Goal: Information Seeking & Learning: Check status

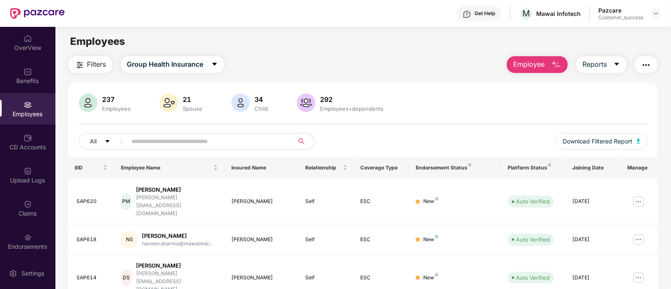
click at [439, 136] on div "All Download Filtered Report" at bounding box center [363, 145] width 569 height 24
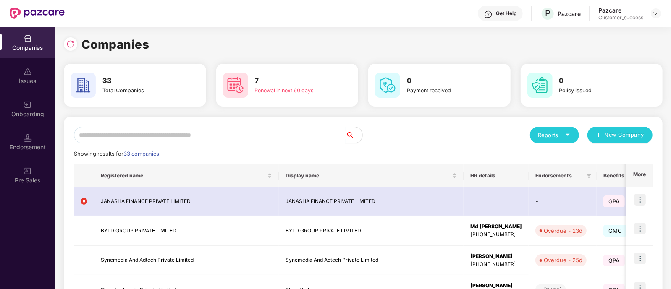
click at [275, 131] on input "text" at bounding box center [210, 135] width 272 height 17
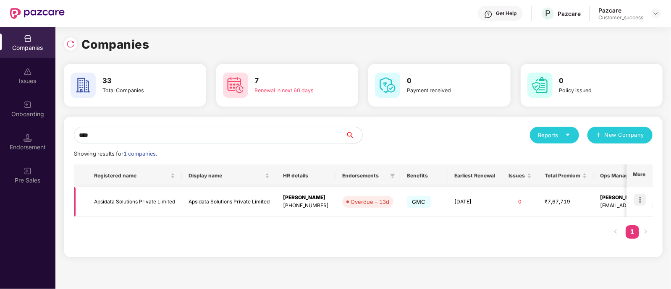
type input "****"
click at [643, 199] on img at bounding box center [640, 200] width 12 height 12
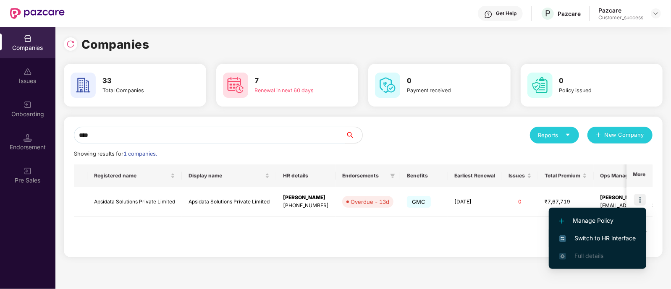
click at [586, 236] on span "Switch to HR interface" at bounding box center [597, 238] width 76 height 9
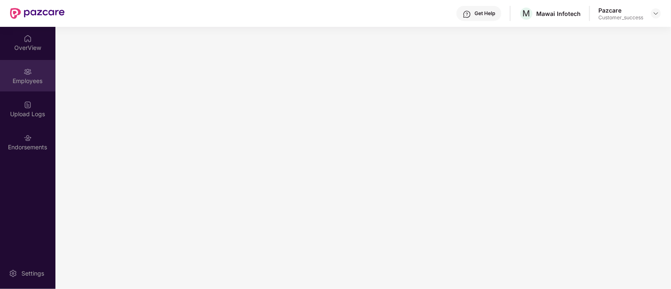
click at [33, 73] on div "Employees" at bounding box center [27, 75] width 55 height 31
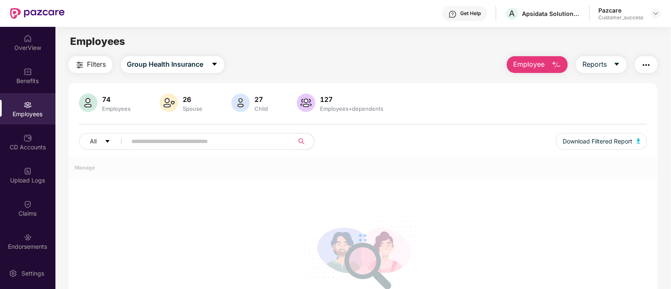
click at [184, 144] on div "74 Employees 26 Spouse 27 Child [DEMOGRAPHIC_DATA] Employees+dependents All Dow…" at bounding box center [363, 125] width 590 height 63
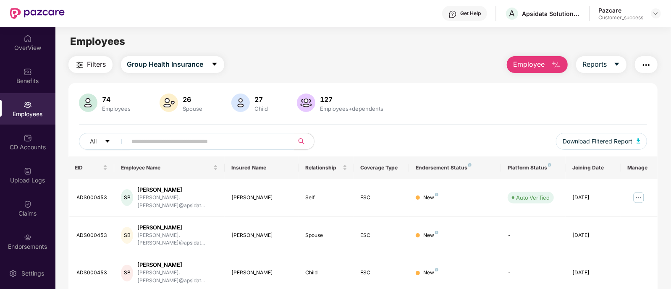
click at [184, 144] on input "text" at bounding box center [207, 141] width 151 height 13
type input "*****"
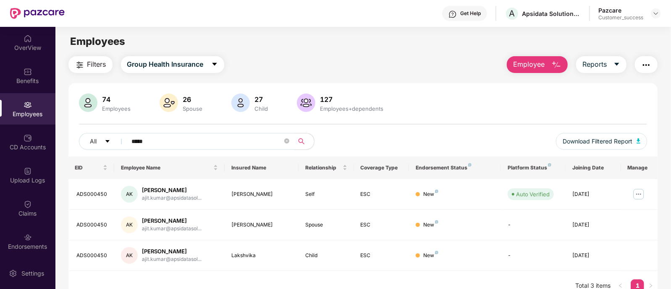
scroll to position [27, 0]
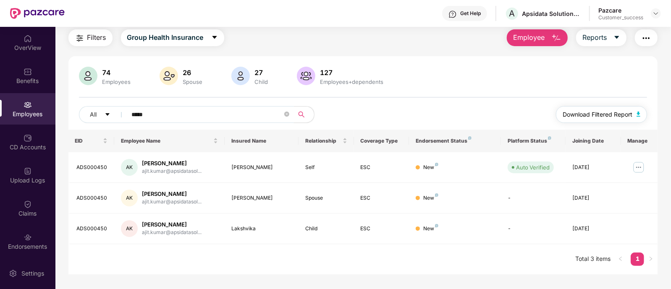
type input "****"
click at [591, 112] on span "Download Filtered Report" at bounding box center [598, 114] width 70 height 9
click at [655, 16] on img at bounding box center [656, 13] width 7 height 7
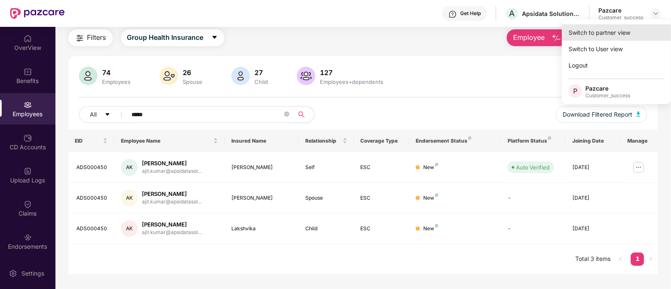
click at [627, 29] on div "Switch to partner view" at bounding box center [616, 32] width 109 height 16
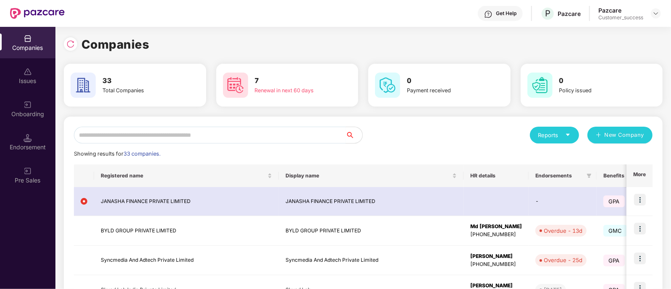
click at [279, 130] on input "text" at bounding box center [210, 135] width 272 height 17
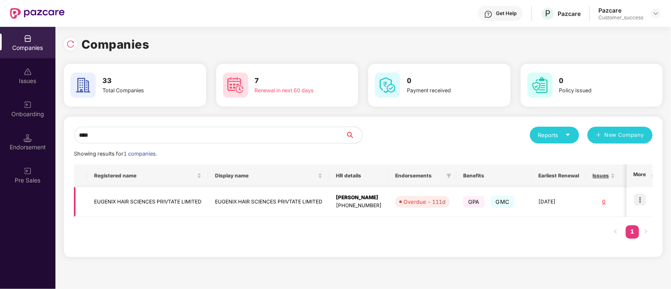
type input "****"
click at [638, 202] on img at bounding box center [640, 200] width 12 height 12
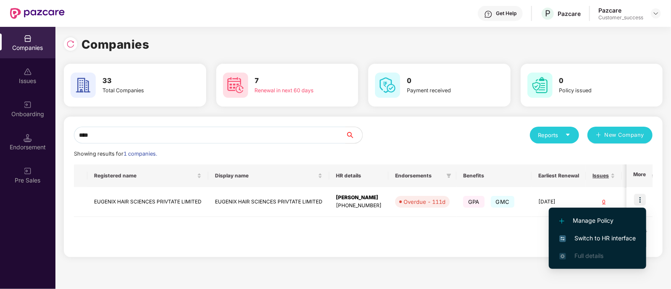
click at [595, 235] on span "Switch to HR interface" at bounding box center [597, 238] width 76 height 9
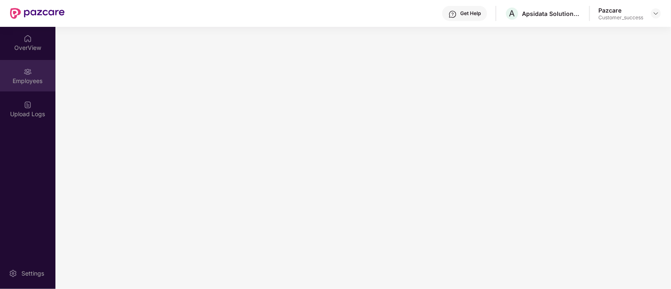
click at [38, 74] on div "Employees" at bounding box center [27, 75] width 55 height 31
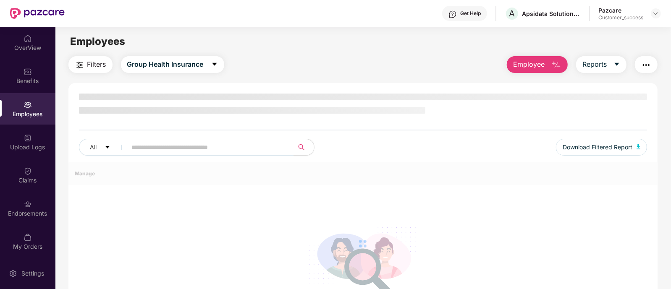
scroll to position [1, 0]
drag, startPoint x: 52, startPoint y: 148, endPoint x: 55, endPoint y: 159, distance: 11.7
click at [55, 159] on div "OverView Benefits Employees Upload Logs Claims Endorsements My Orders" at bounding box center [27, 142] width 55 height 231
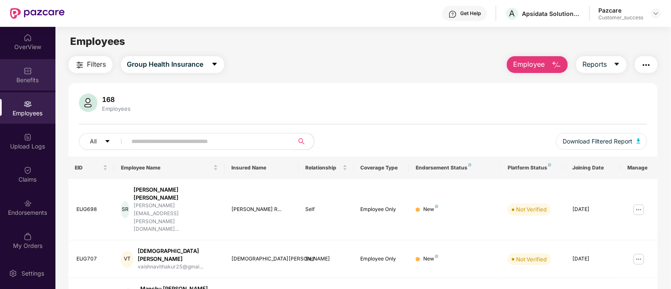
click at [19, 78] on div "Benefits" at bounding box center [27, 80] width 55 height 8
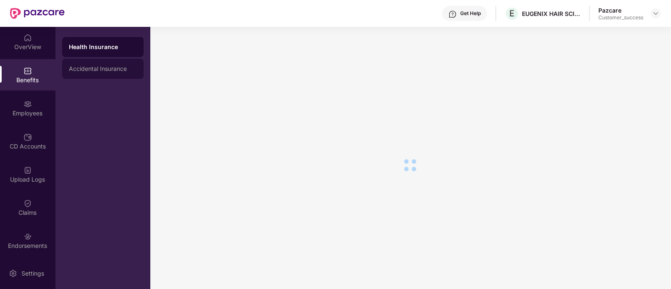
click at [121, 70] on div "Accidental Insurance" at bounding box center [103, 69] width 68 height 7
click at [111, 47] on div "Health Insurance" at bounding box center [103, 47] width 68 height 7
click at [111, 47] on div "Health Insurance" at bounding box center [103, 47] width 68 height 8
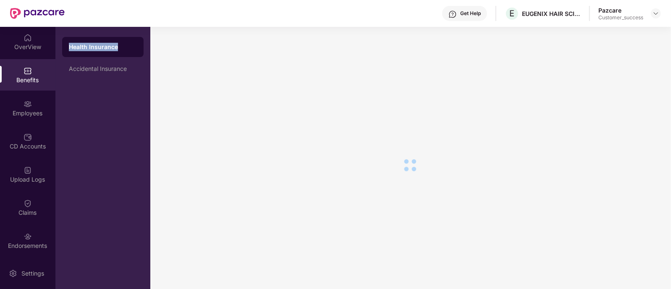
click at [111, 47] on div "Health Insurance" at bounding box center [103, 47] width 68 height 8
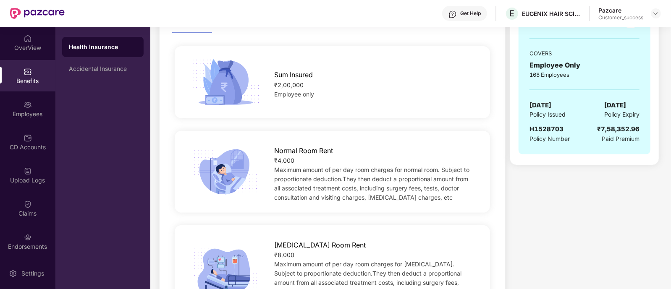
scroll to position [0, 0]
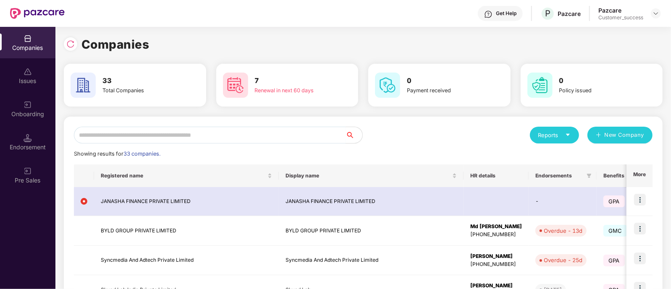
drag, startPoint x: 317, startPoint y: 136, endPoint x: 664, endPoint y: 36, distance: 361.3
click at [664, 36] on div "Companies 33 Total Companies 7 Renewal in next 60 days 0 Payment received 0 Pol…" at bounding box center [363, 158] width 616 height 262
click at [297, 139] on input "text" at bounding box center [210, 135] width 272 height 17
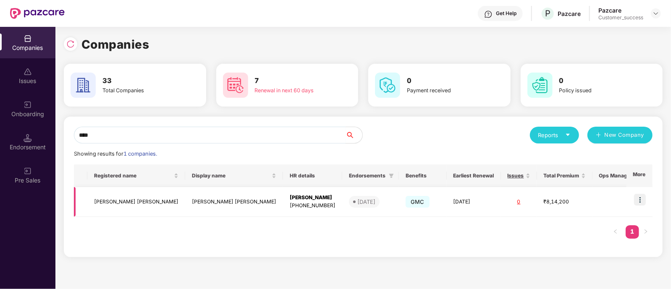
type input "****"
click at [642, 201] on img at bounding box center [640, 200] width 12 height 12
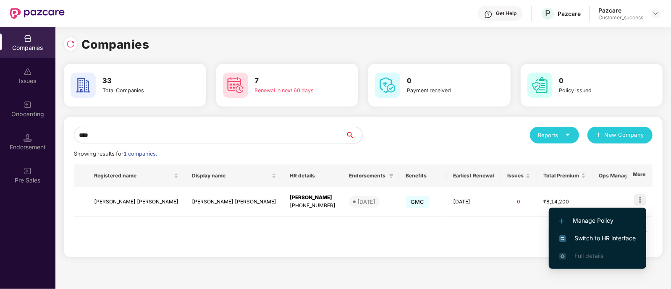
click at [563, 241] on img at bounding box center [562, 239] width 7 height 7
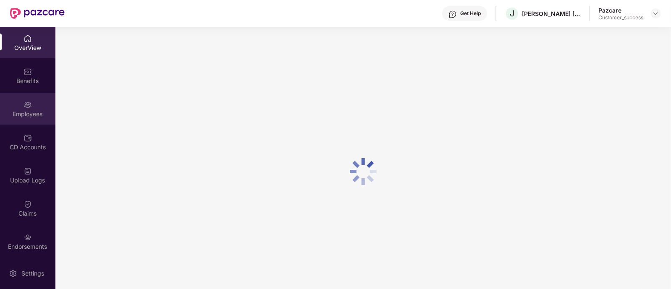
click at [37, 113] on div "Employees" at bounding box center [27, 114] width 55 height 8
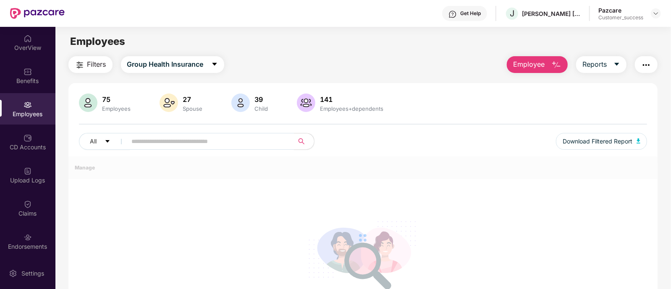
click at [160, 141] on input "text" at bounding box center [207, 141] width 151 height 13
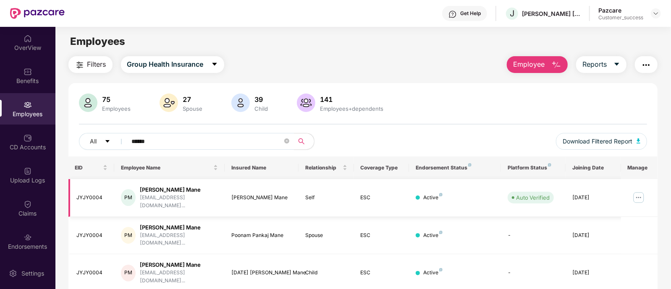
scroll to position [27, 0]
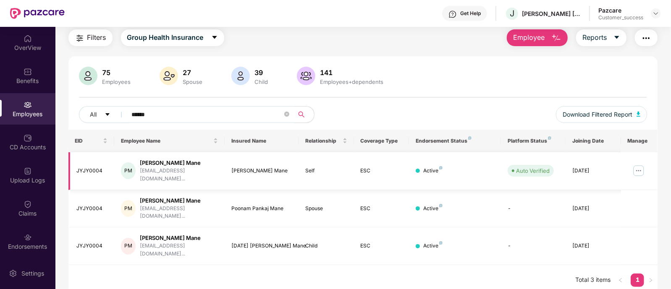
type input "******"
click at [638, 167] on img at bounding box center [638, 170] width 13 height 13
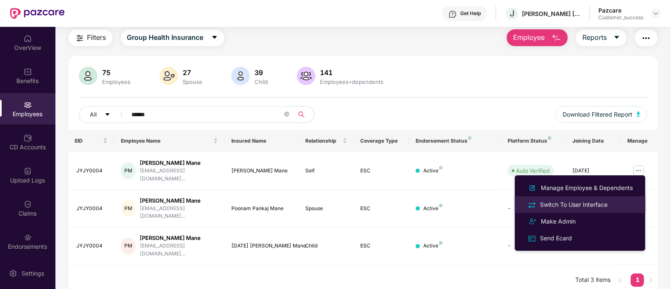
click at [592, 207] on div "Switch To User Interface" at bounding box center [573, 204] width 71 height 9
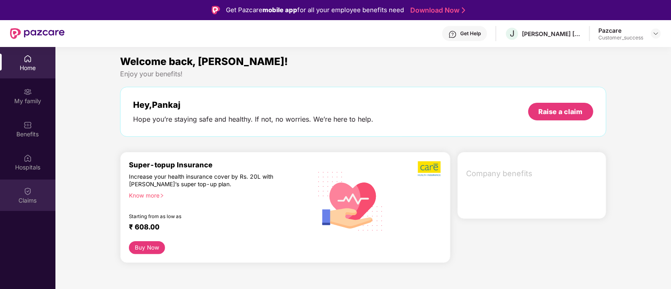
click at [22, 185] on div "Claims" at bounding box center [27, 195] width 55 height 31
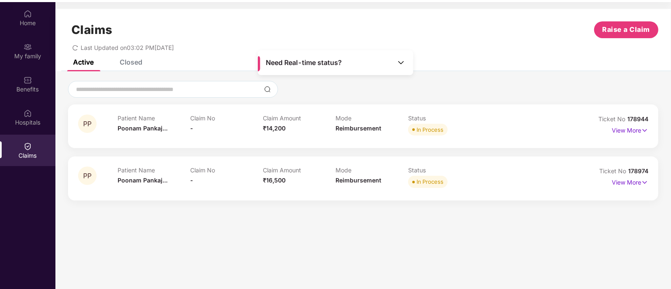
scroll to position [47, 0]
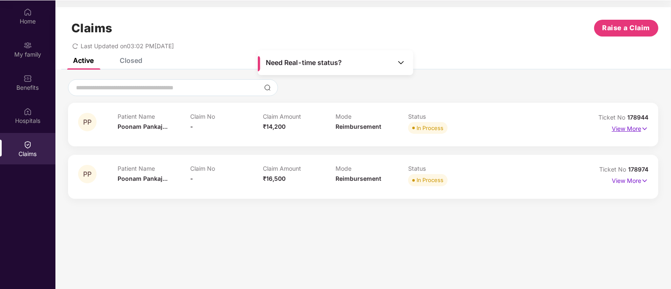
click at [633, 128] on p "View More" at bounding box center [630, 127] width 37 height 11
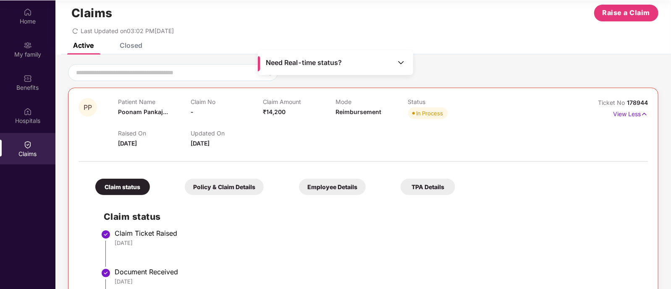
scroll to position [11, 0]
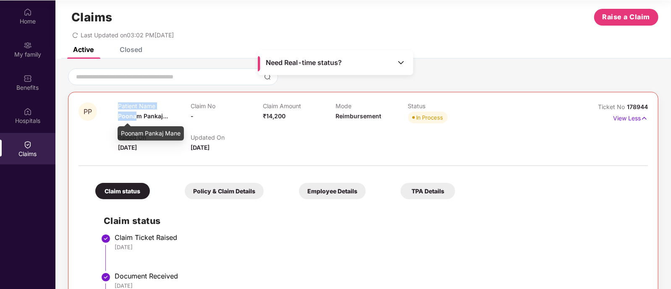
drag, startPoint x: 115, startPoint y: 115, endPoint x: 134, endPoint y: 113, distance: 19.1
click at [134, 113] on div "PP Patient Name [PERSON_NAME]... Claim No - Claim Amount ₹14,200 Mode Reimburse…" at bounding box center [316, 127] width 474 height 50
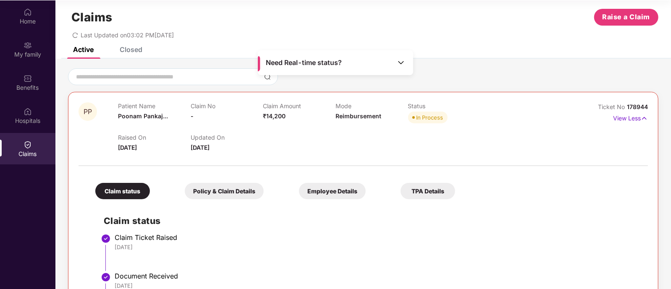
click at [257, 134] on p "Updated On" at bounding box center [227, 137] width 73 height 7
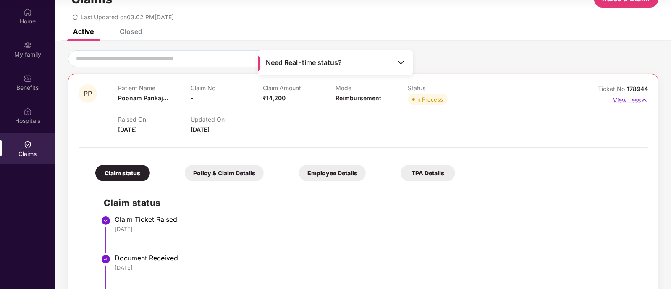
click at [639, 100] on p "View Less" at bounding box center [630, 99] width 35 height 11
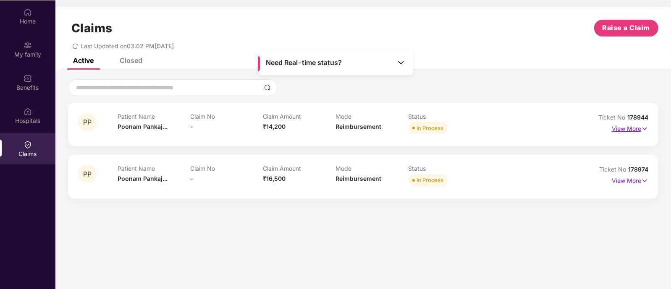
scroll to position [0, 0]
click at [228, 169] on p "Claim No" at bounding box center [226, 168] width 73 height 7
click at [637, 179] on p "View More" at bounding box center [630, 179] width 37 height 11
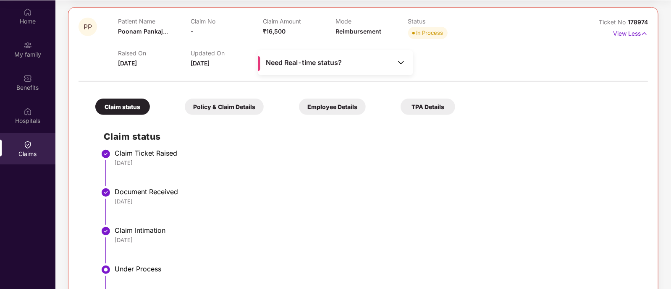
scroll to position [147, 0]
click at [218, 107] on div "Policy & Claim Details" at bounding box center [224, 108] width 79 height 16
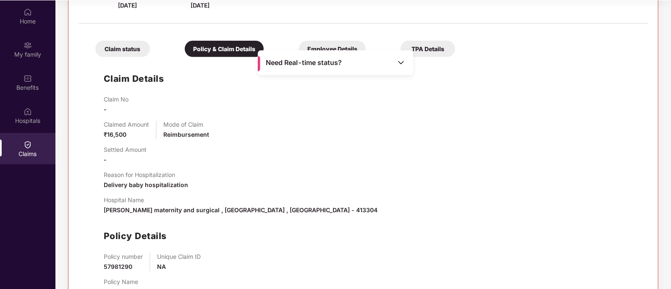
scroll to position [238, 0]
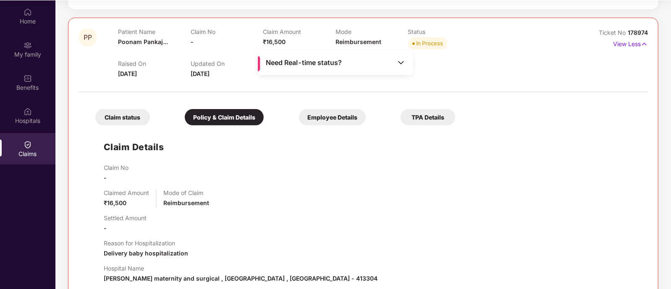
click at [299, 120] on div "Employee Details" at bounding box center [332, 117] width 67 height 16
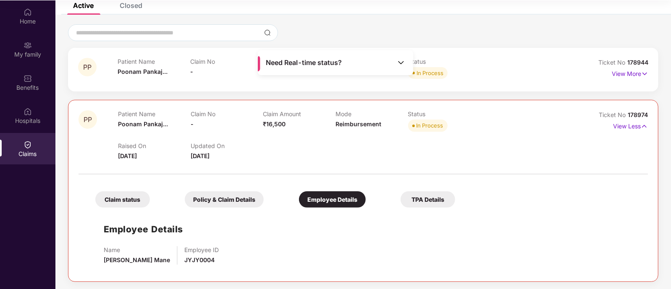
click at [401, 199] on div "TPA Details" at bounding box center [428, 199] width 55 height 16
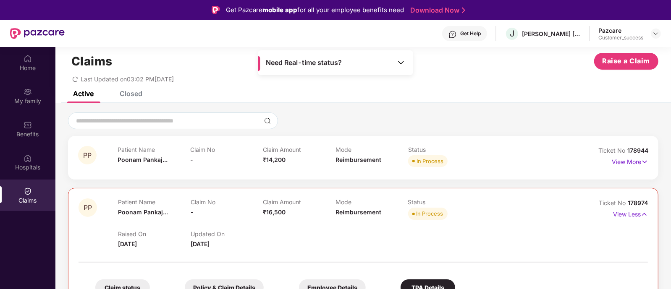
scroll to position [13, 0]
click at [637, 212] on p "View Less" at bounding box center [630, 214] width 35 height 11
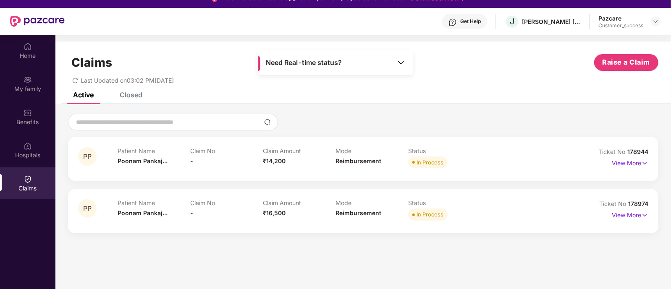
scroll to position [0, 0]
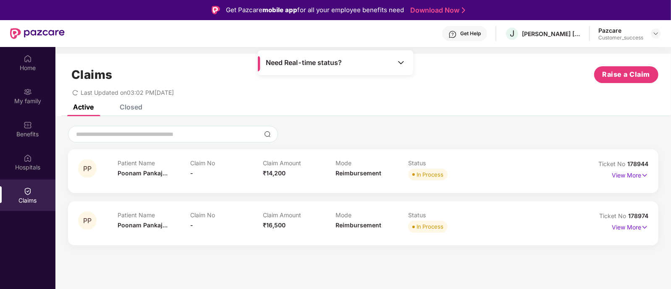
click at [76, 92] on icon "redo" at bounding box center [75, 93] width 6 height 6
click at [78, 96] on span "redo" at bounding box center [75, 92] width 6 height 7
click at [405, 64] on div "Need Real-time status?" at bounding box center [335, 62] width 155 height 25
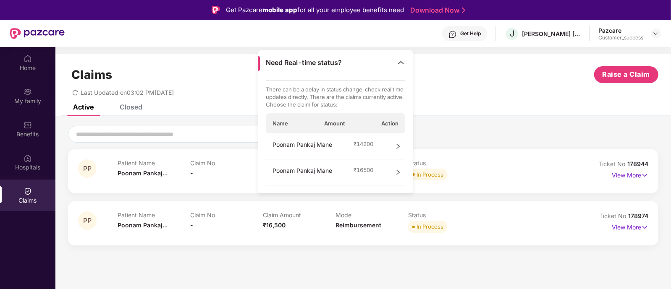
click at [500, 99] on div "Claims Raise a Claim Last Updated on 03:02 PM[DATE]" at bounding box center [363, 79] width 616 height 51
click at [402, 63] on img at bounding box center [401, 62] width 8 height 8
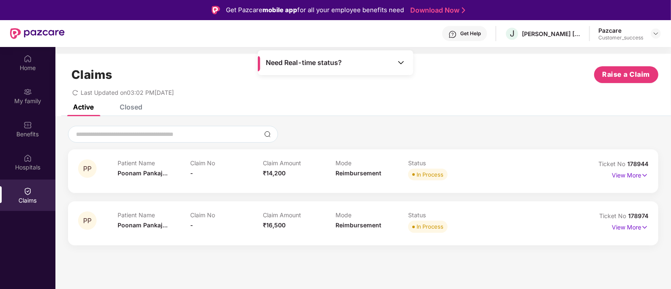
click at [446, 80] on div "Claims Raise a Claim" at bounding box center [363, 74] width 590 height 17
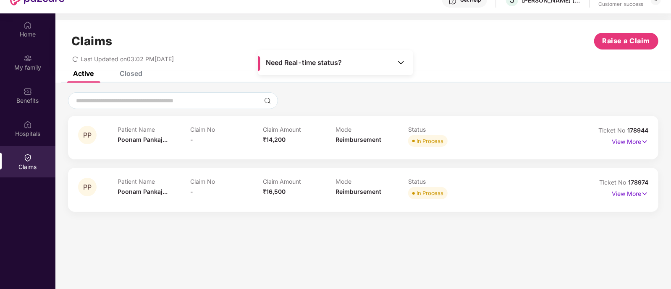
scroll to position [47, 0]
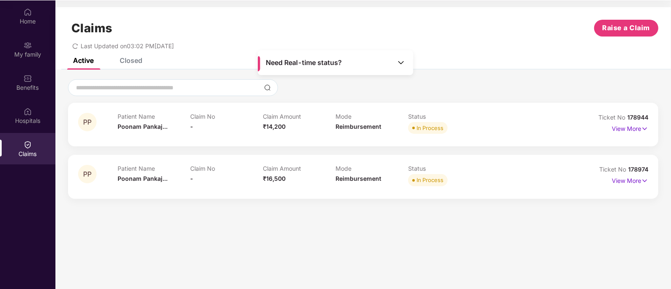
click at [128, 57] on div "Claims Raise a Claim Last Updated on 03:02 PM[DATE]" at bounding box center [363, 32] width 616 height 51
click at [129, 60] on div "Closed" at bounding box center [131, 60] width 23 height 8
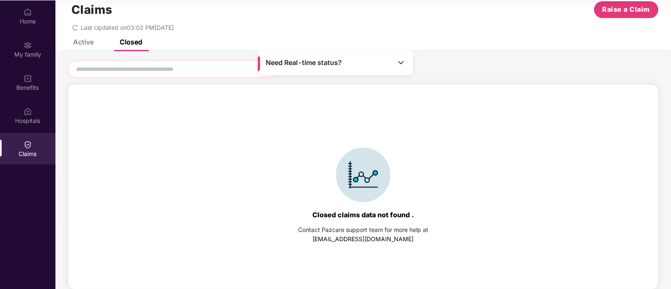
scroll to position [0, 0]
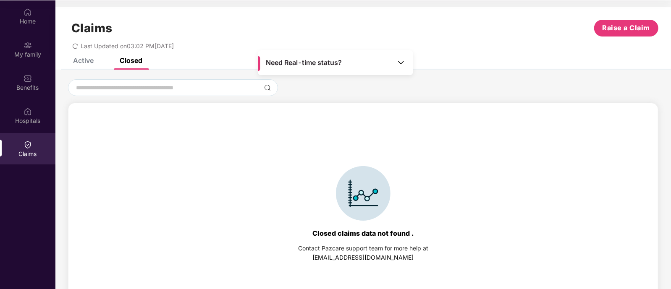
click at [90, 62] on div "Active" at bounding box center [83, 60] width 21 height 8
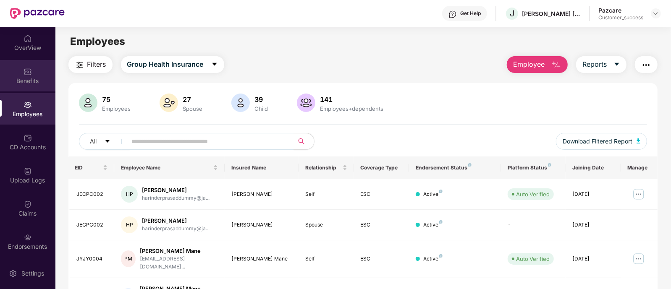
click at [44, 79] on div "Benefits" at bounding box center [27, 81] width 55 height 8
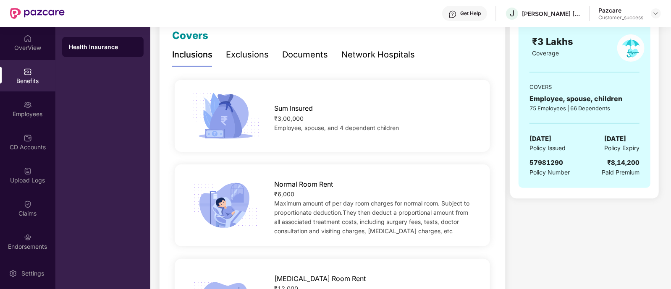
scroll to position [122, 0]
click at [551, 160] on span "57981290" at bounding box center [546, 162] width 34 height 8
copy span "57981290"
click at [5, 117] on div "Employees" at bounding box center [27, 114] width 55 height 8
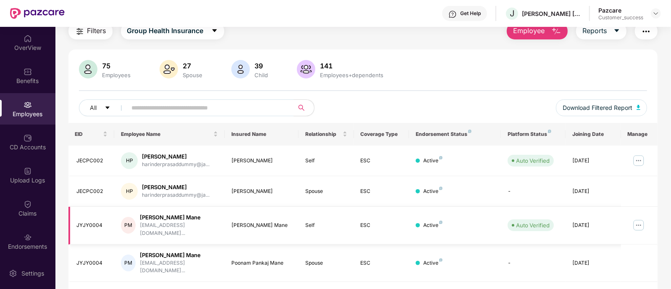
scroll to position [26, 0]
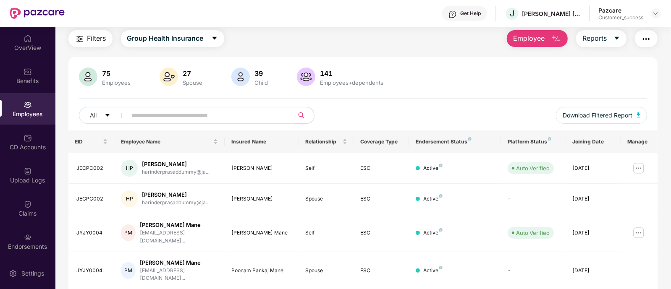
click at [214, 116] on input "text" at bounding box center [207, 115] width 151 height 13
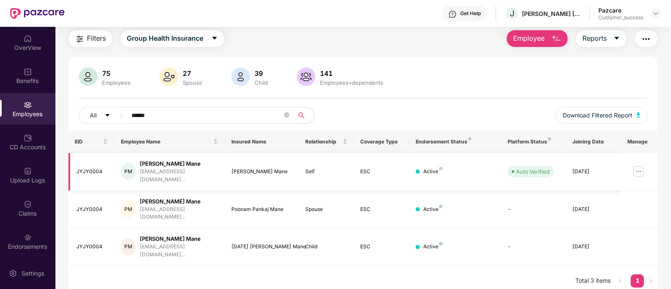
type input "******"
copy div "JYJY0004"
drag, startPoint x: 101, startPoint y: 167, endPoint x: 76, endPoint y: 166, distance: 25.6
click at [76, 166] on td "JYJY0004" at bounding box center [91, 172] width 46 height 38
click at [634, 167] on img at bounding box center [638, 171] width 13 height 13
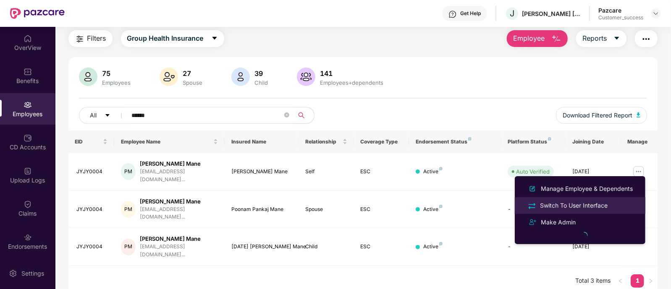
click at [598, 198] on li "Switch To User Interface" at bounding box center [580, 205] width 131 height 17
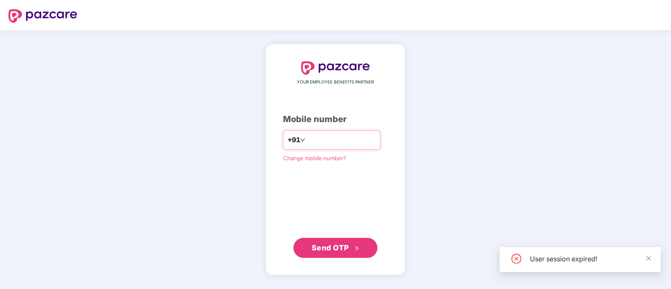
drag, startPoint x: 445, startPoint y: 214, endPoint x: 325, endPoint y: 138, distance: 141.8
click at [325, 138] on div "YOUR EMPLOYEE BENEFITS PARTNER Mobile number +91 Change mobile number? Send OTP" at bounding box center [335, 159] width 671 height 259
click at [325, 138] on input "number" at bounding box center [341, 140] width 69 height 13
type input "**********"
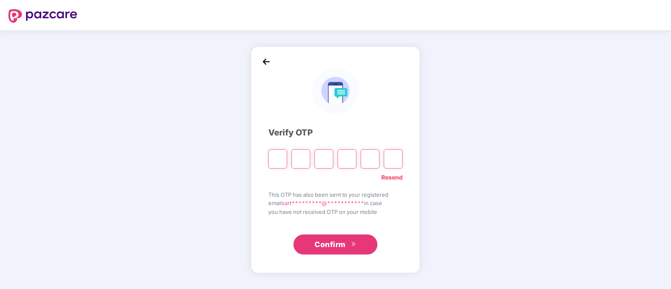
type input "*"
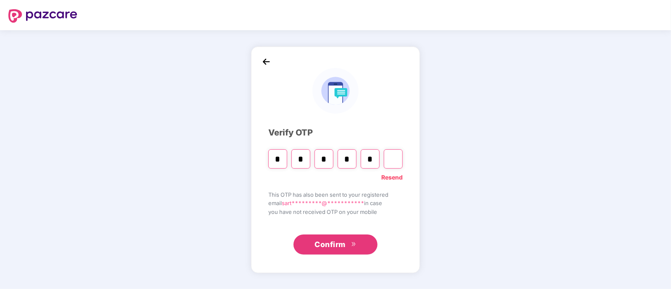
type input "*"
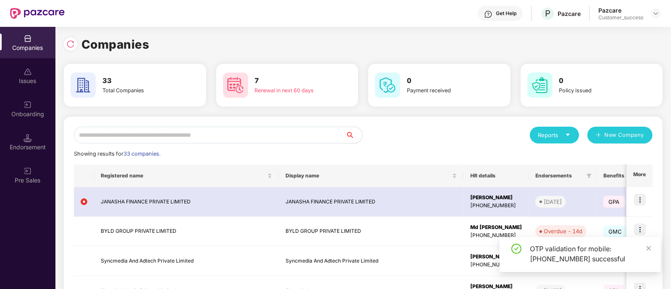
click at [223, 139] on input "text" at bounding box center [210, 135] width 272 height 17
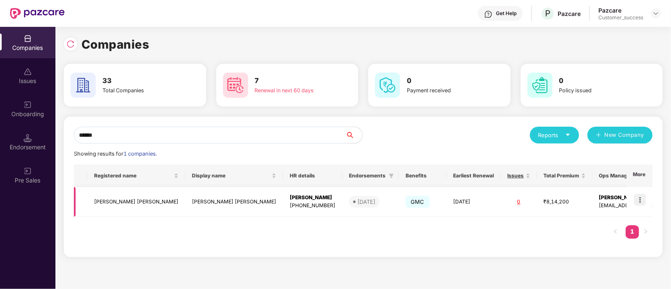
type input "******"
click at [638, 202] on img at bounding box center [640, 200] width 12 height 12
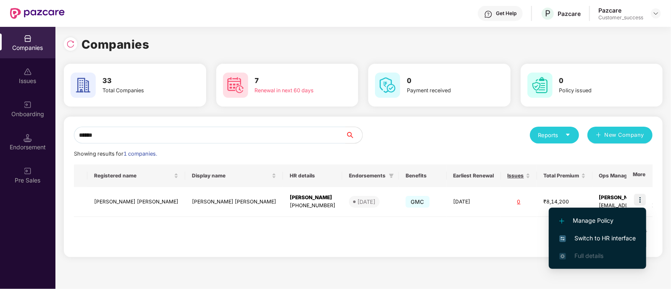
click at [595, 240] on span "Switch to HR interface" at bounding box center [597, 238] width 76 height 9
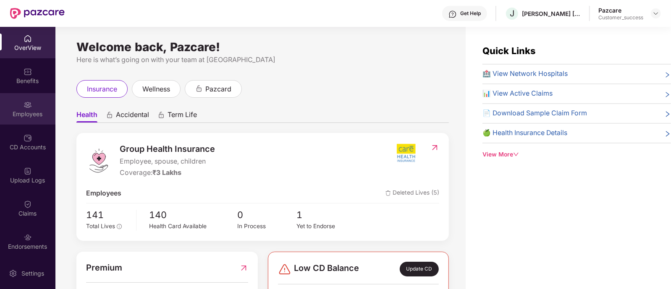
click at [21, 119] on div "Employees" at bounding box center [27, 108] width 55 height 31
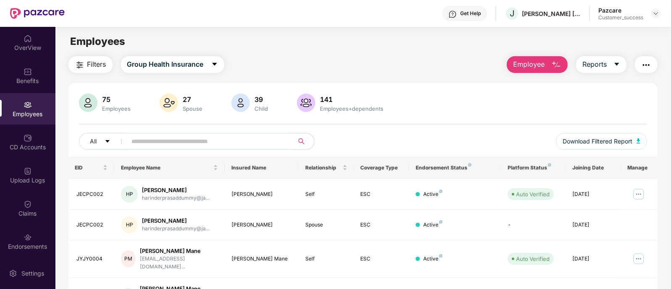
click at [181, 146] on input "text" at bounding box center [207, 141] width 151 height 13
click at [268, 141] on input "text" at bounding box center [207, 141] width 151 height 13
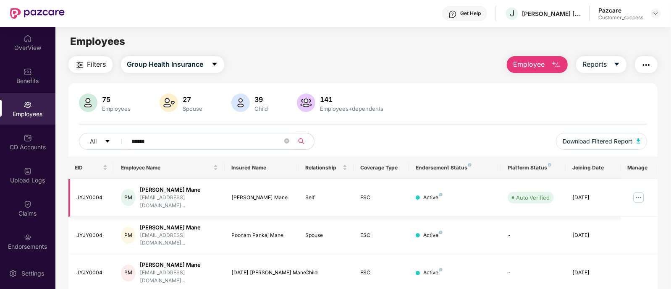
type input "******"
click at [636, 194] on img at bounding box center [638, 197] width 13 height 13
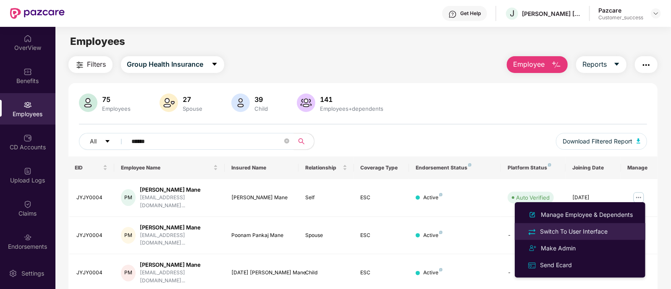
click at [587, 229] on div "Switch To User Interface" at bounding box center [573, 231] width 71 height 9
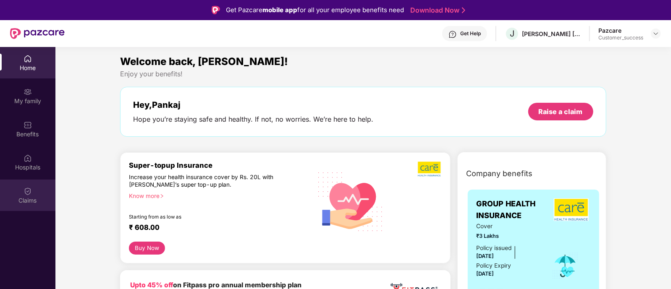
click at [34, 200] on div "Claims" at bounding box center [27, 201] width 55 height 8
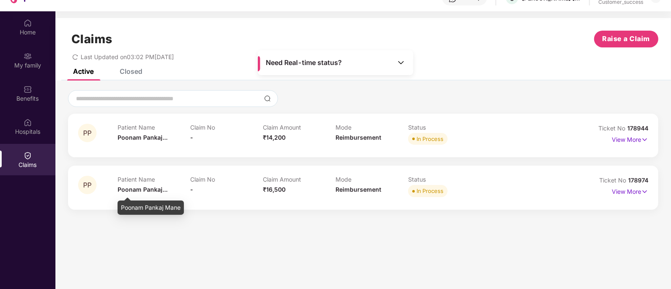
scroll to position [29, 0]
